Goal: Navigation & Orientation: Find specific page/section

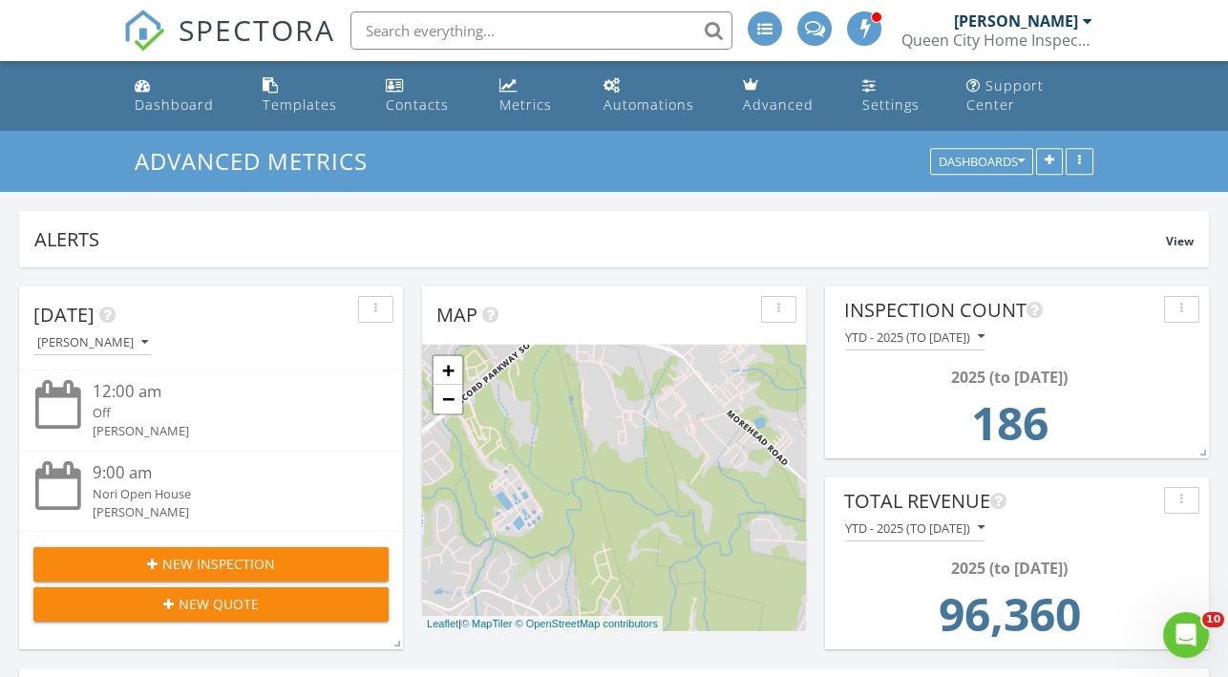
scroll to position [1577, 1257]
click at [150, 34] on img at bounding box center [144, 31] width 42 height 42
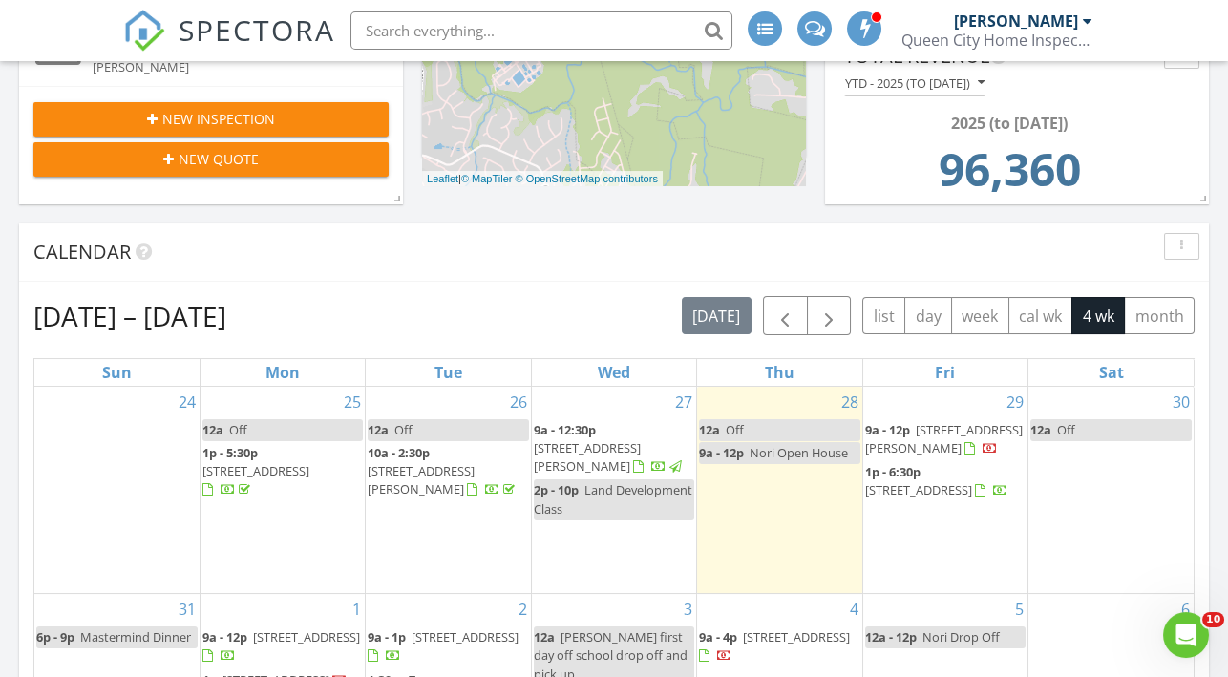
scroll to position [497, 0]
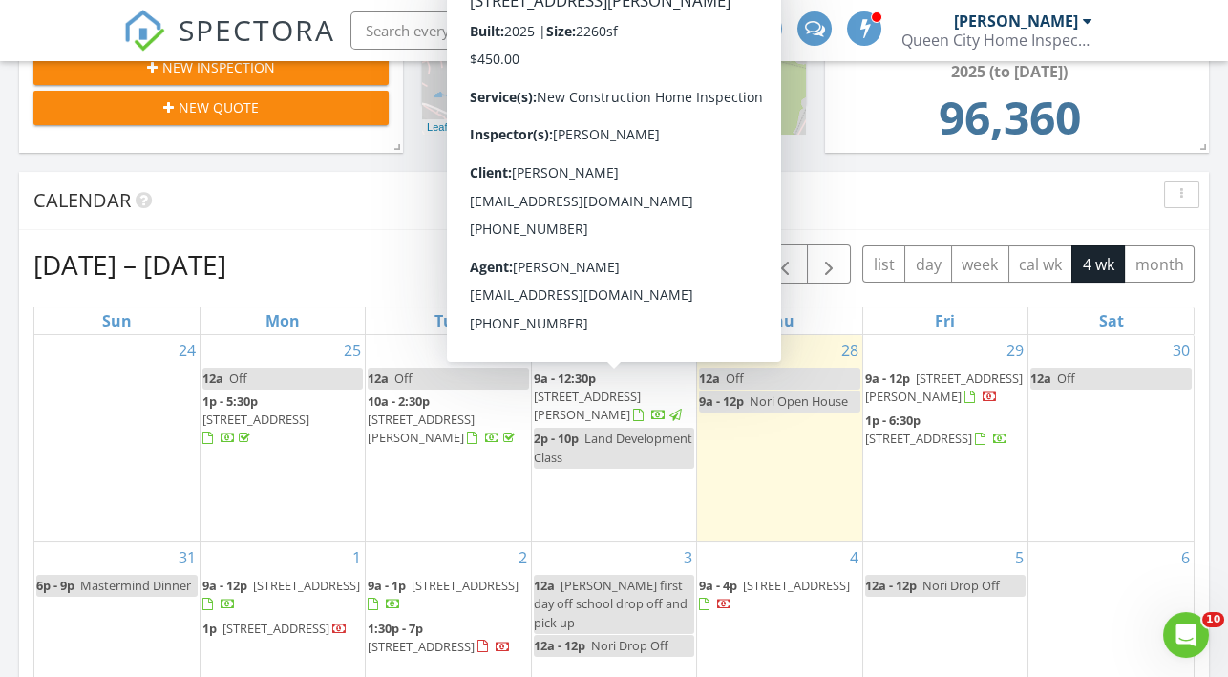
click at [608, 388] on span "5232 Hatcher Crk Rd, Charlotte 28215" at bounding box center [587, 405] width 107 height 35
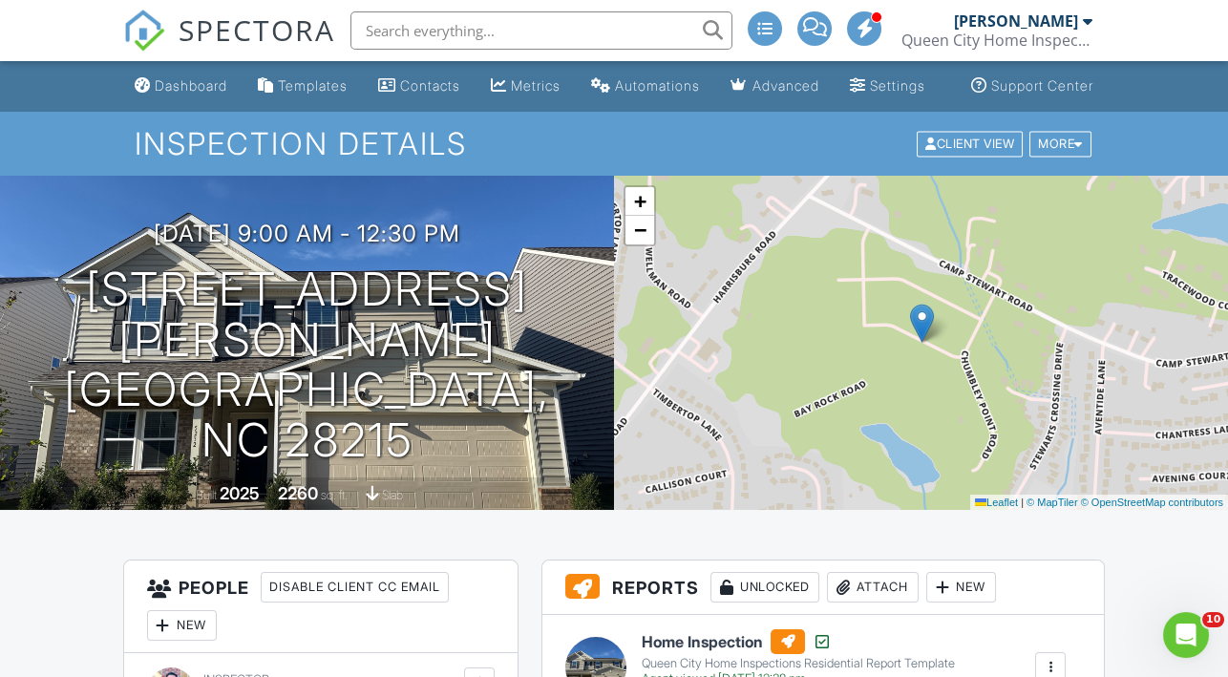
click at [203, 44] on span "SPECTORA" at bounding box center [257, 30] width 157 height 40
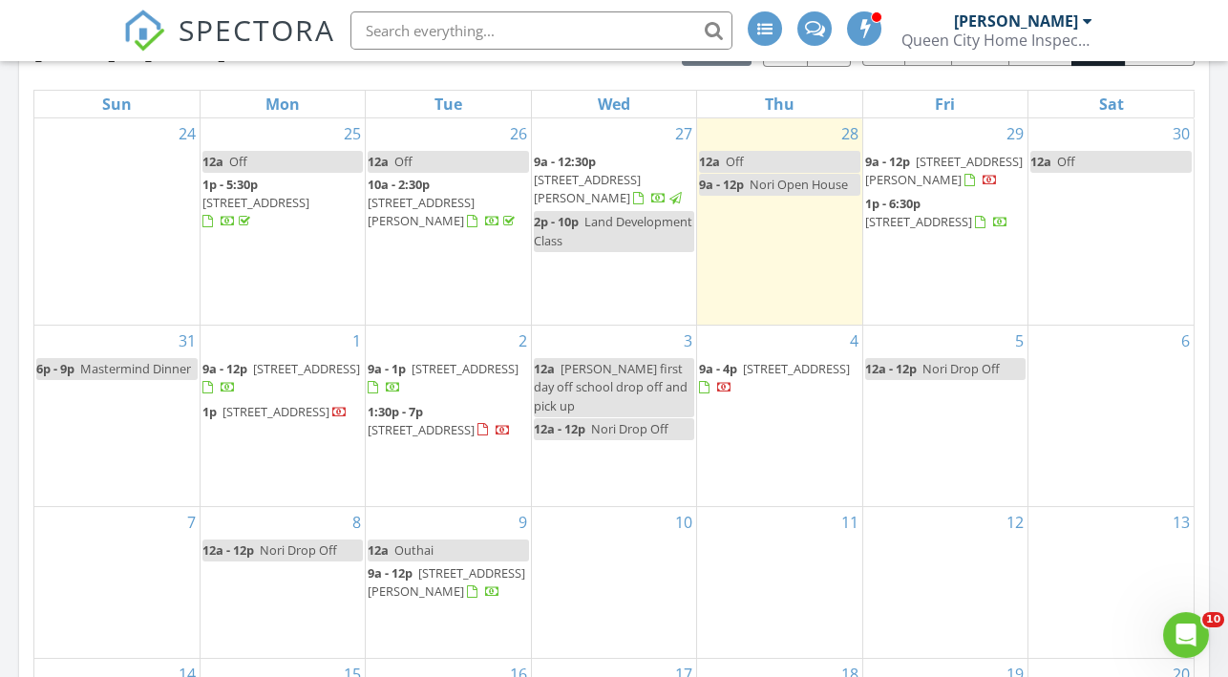
scroll to position [713, 0]
click at [444, 410] on span "1:30p - 7p [STREET_ADDRESS]" at bounding box center [448, 422] width 160 height 37
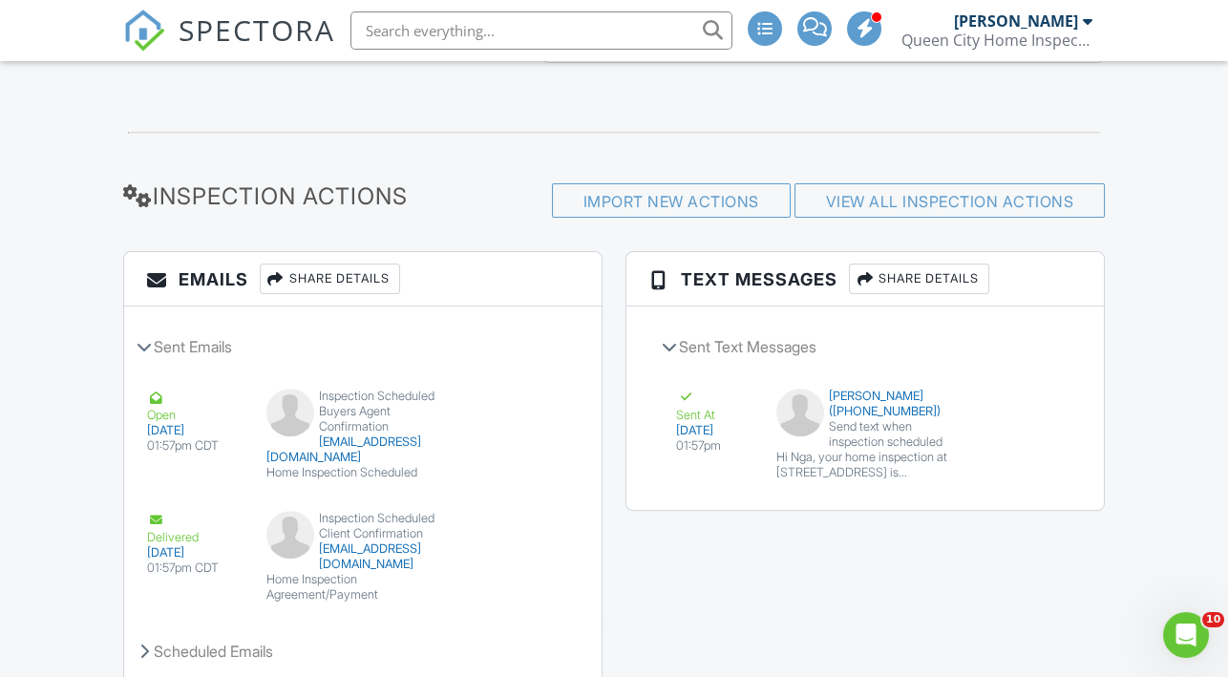
scroll to position [2115, 0]
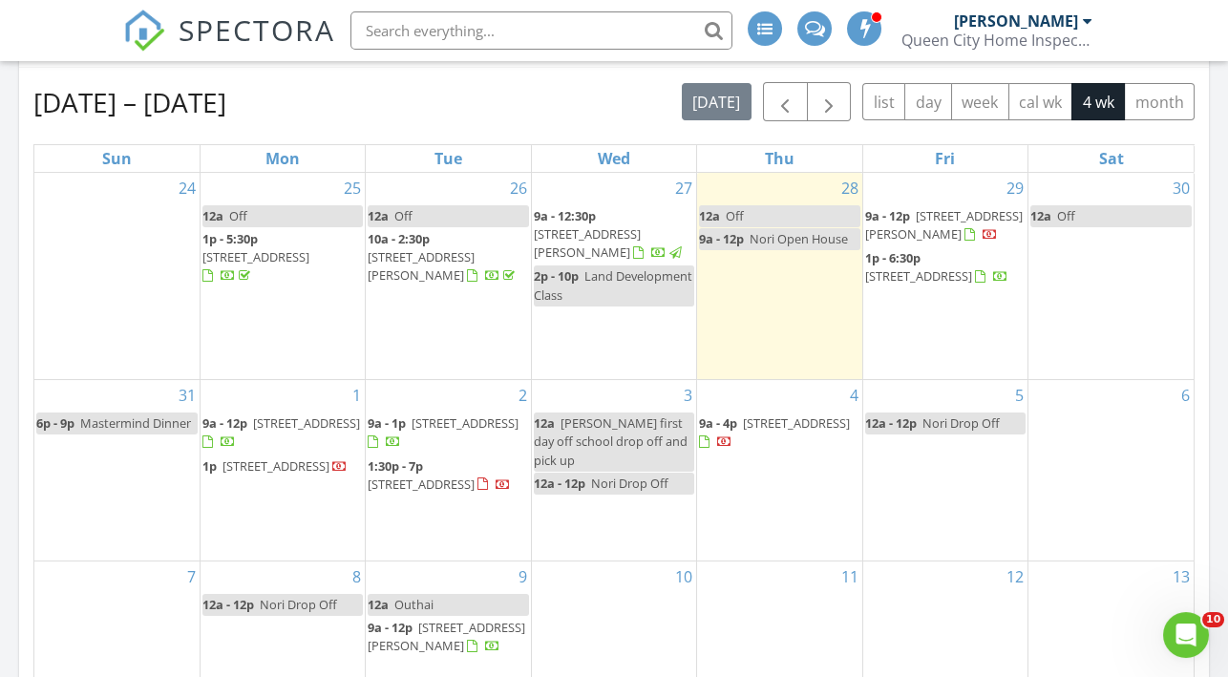
scroll to position [655, 0]
